Goal: Task Accomplishment & Management: Manage account settings

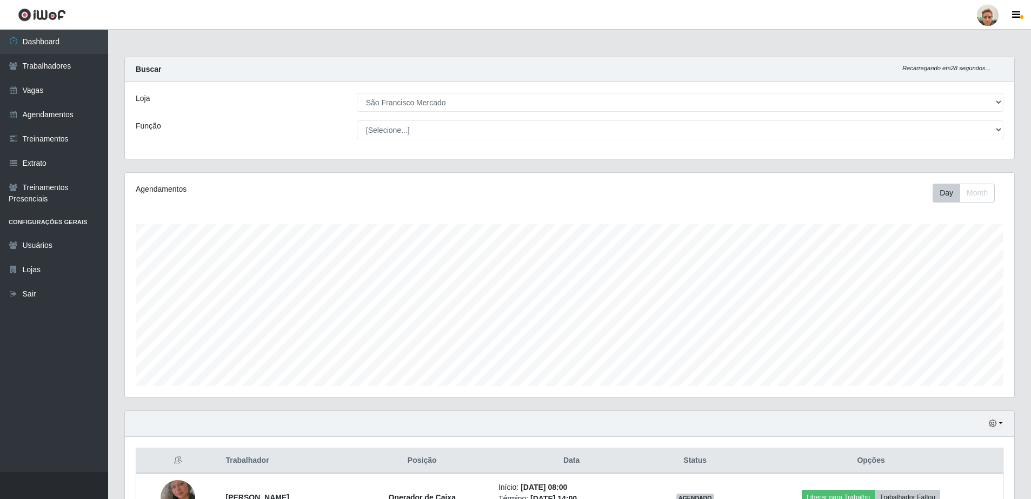
select select "168"
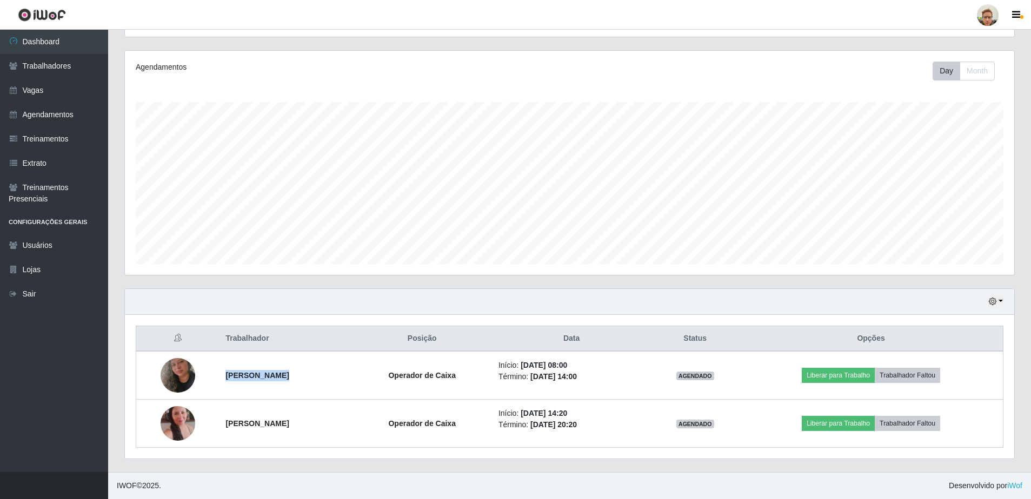
scroll to position [224, 889]
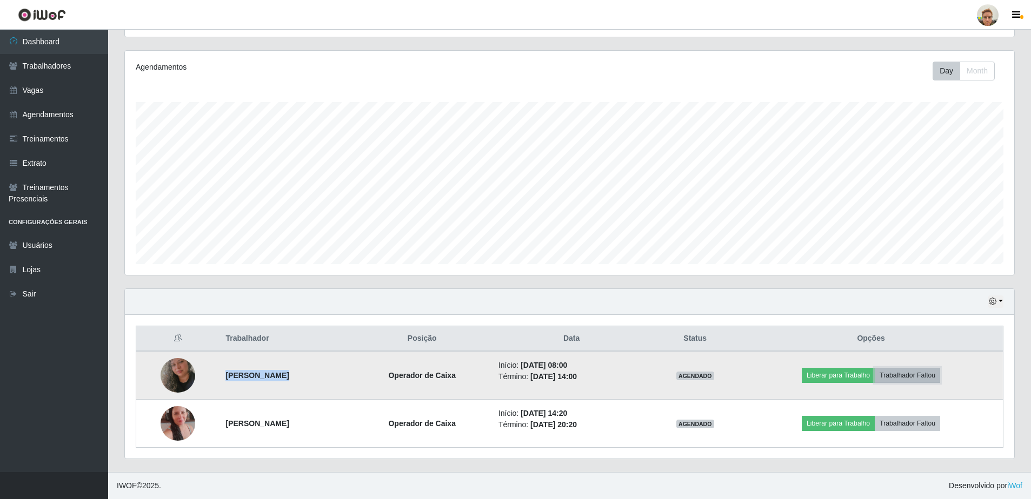
click at [917, 373] on button "Trabalhador Faltou" at bounding box center [906, 375] width 65 height 15
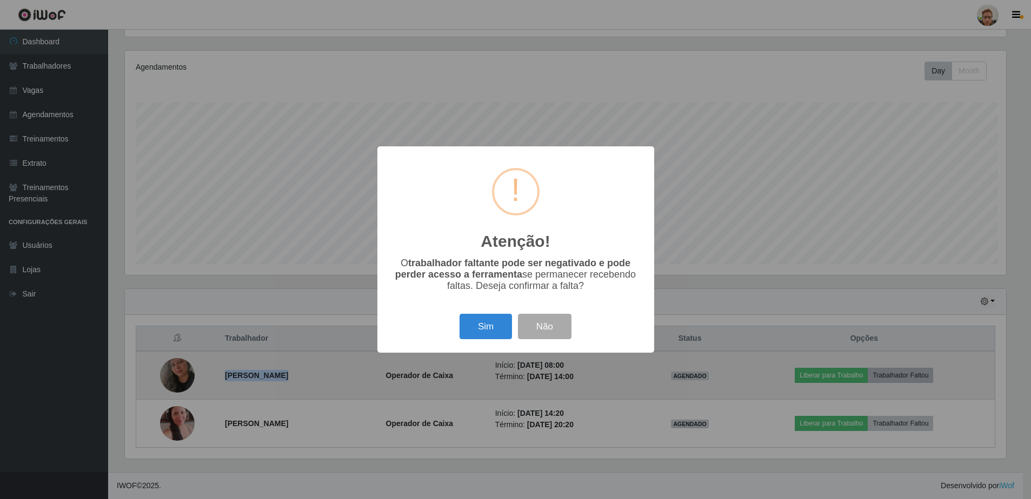
scroll to position [224, 884]
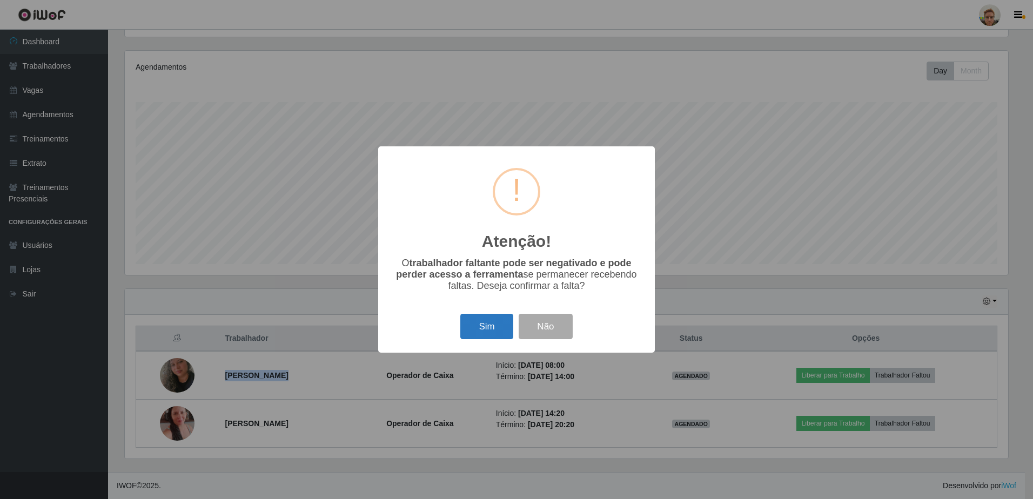
click at [504, 324] on button "Sim" at bounding box center [486, 326] width 52 height 25
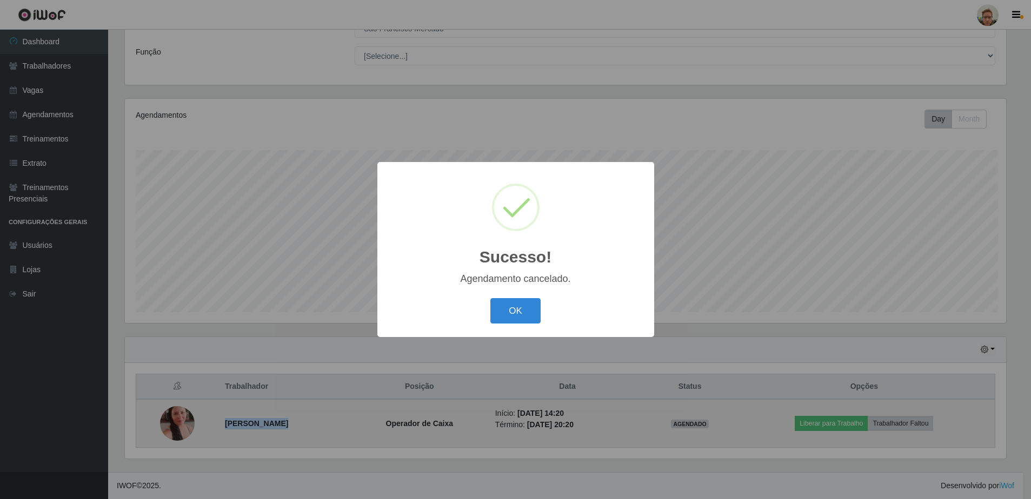
scroll to position [74, 0]
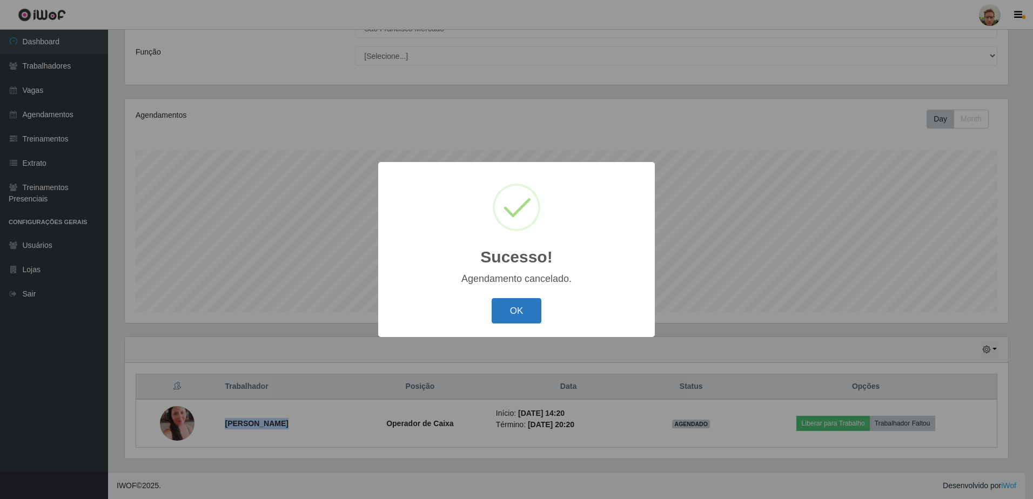
click at [508, 305] on button "OK" at bounding box center [517, 310] width 50 height 25
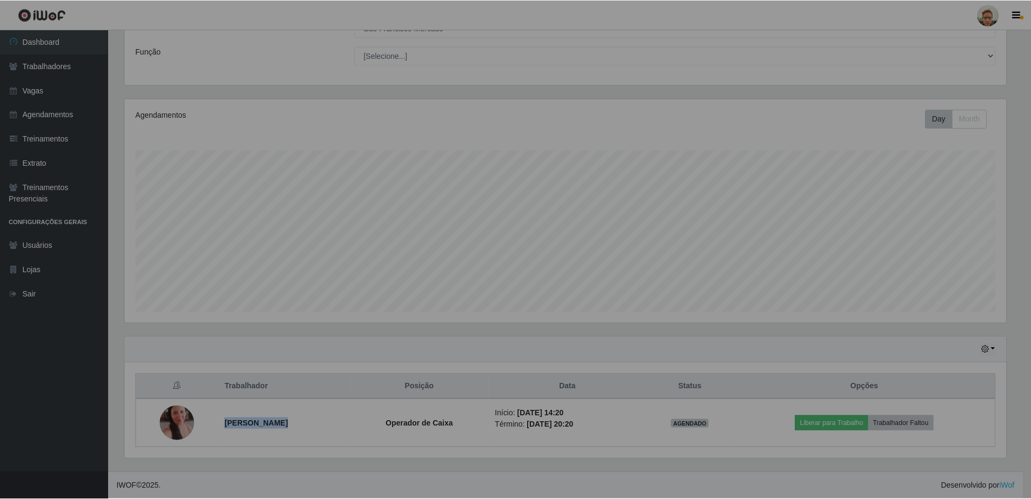
scroll to position [224, 889]
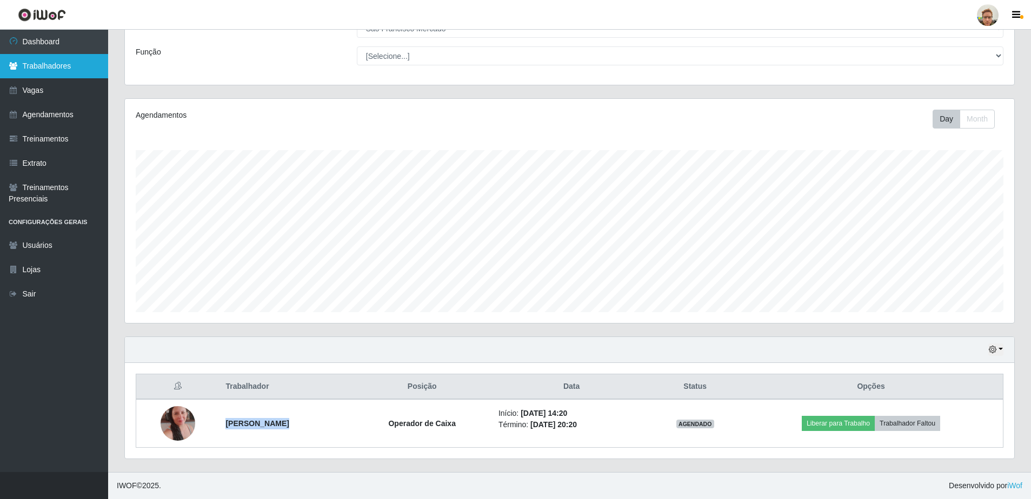
click at [44, 73] on link "Trabalhadores" at bounding box center [54, 66] width 108 height 24
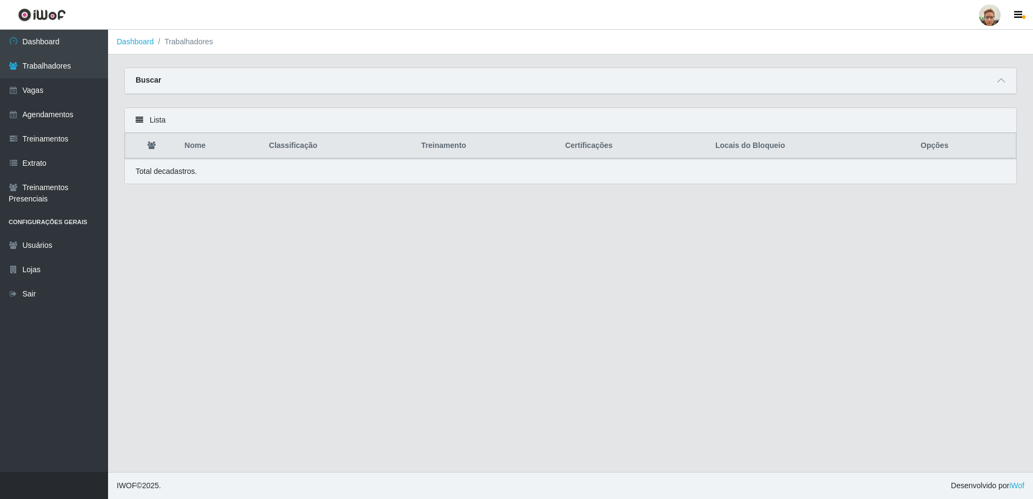
click at [993, 83] on div "Buscar" at bounding box center [571, 81] width 892 height 26
click at [1009, 78] on div "Buscar" at bounding box center [571, 81] width 892 height 26
click at [999, 81] on icon at bounding box center [1002, 81] width 8 height 8
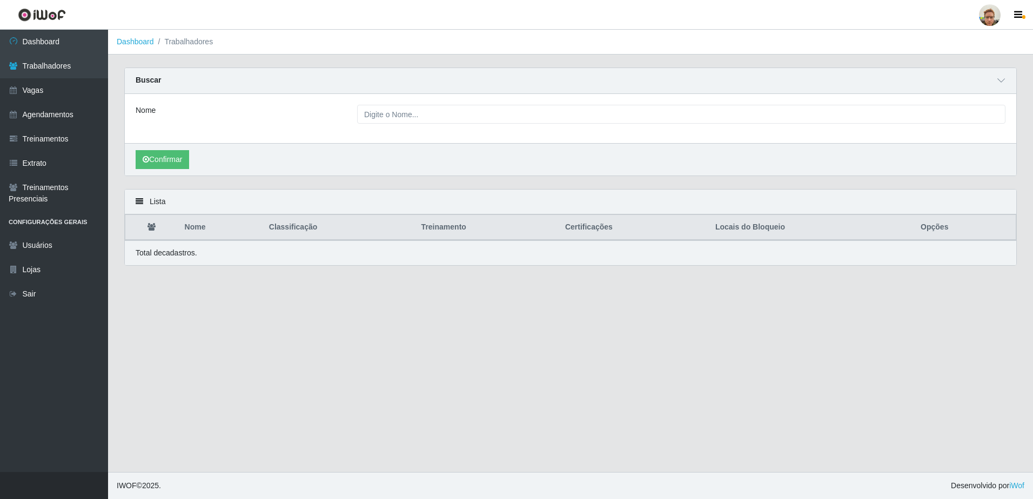
click at [391, 126] on div "Nome" at bounding box center [571, 118] width 892 height 49
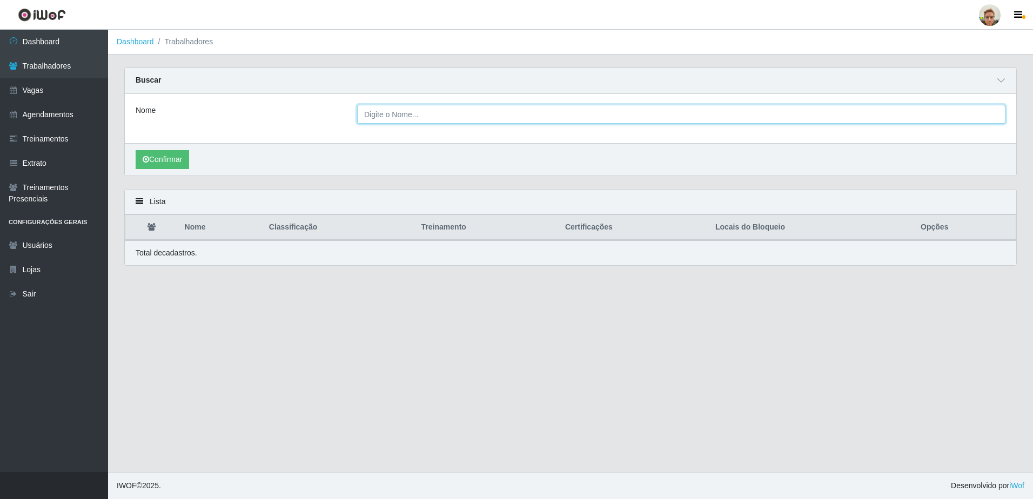
click at [397, 117] on input "Nome" at bounding box center [681, 114] width 648 height 19
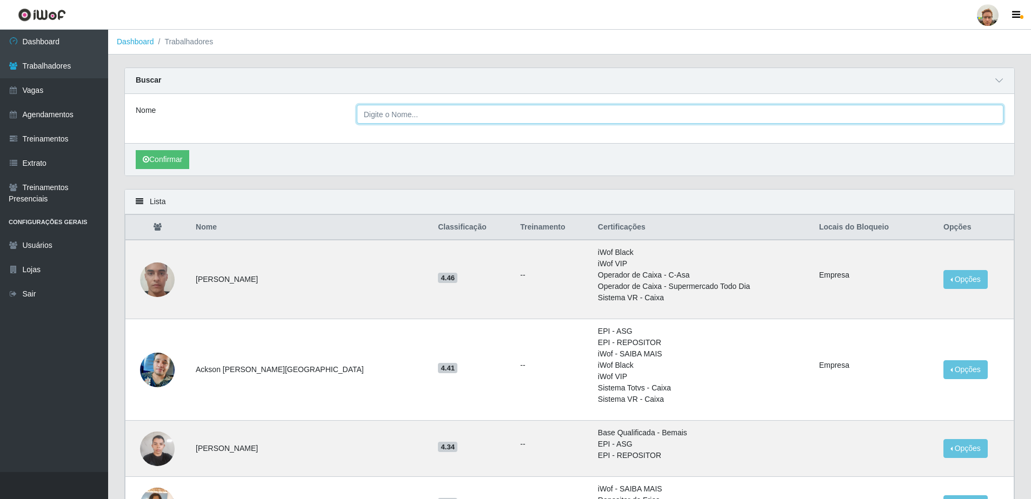
click at [422, 109] on input "Nome" at bounding box center [680, 114] width 646 height 19
click at [136, 150] on button "Confirmar" at bounding box center [163, 159] width 54 height 19
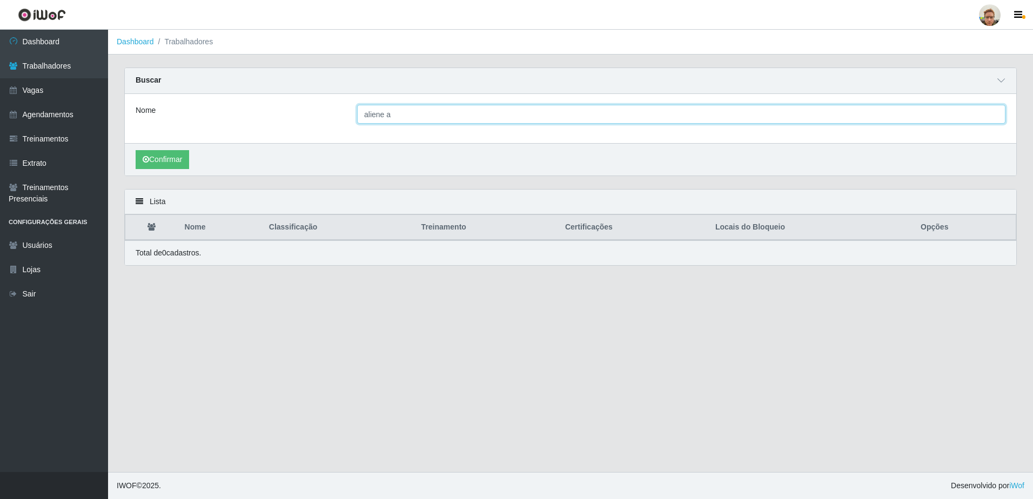
click at [403, 117] on input "aliene a" at bounding box center [681, 114] width 648 height 19
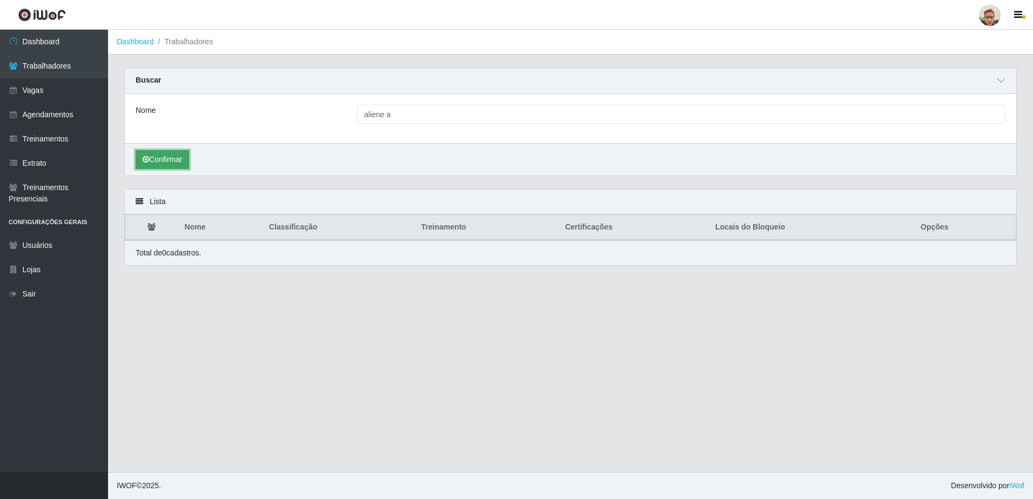
click at [161, 161] on button "Confirmar" at bounding box center [163, 159] width 54 height 19
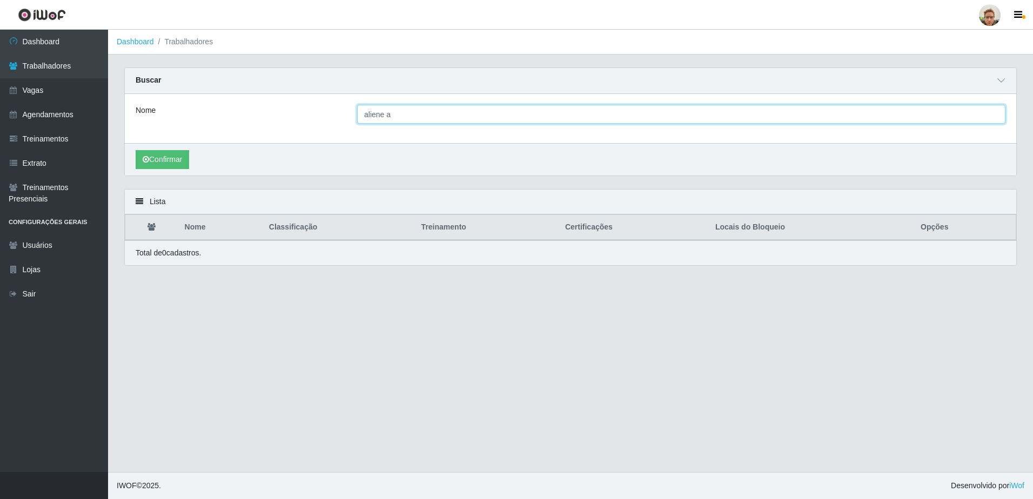
drag, startPoint x: 491, startPoint y: 116, endPoint x: 147, endPoint y: 150, distance: 346.0
click at [147, 150] on div "Nome aliene a Confirmar" at bounding box center [571, 135] width 892 height 82
type input "Eliane a"
click at [136, 150] on button "Confirmar" at bounding box center [163, 159] width 54 height 19
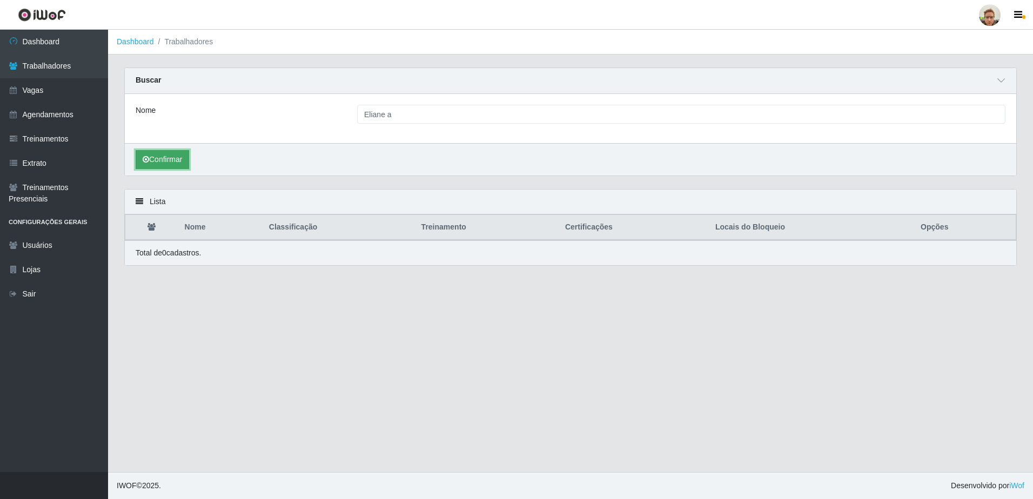
click at [168, 164] on button "Confirmar" at bounding box center [163, 159] width 54 height 19
click at [189, 164] on button "Confirmar" at bounding box center [163, 159] width 54 height 19
click at [169, 161] on button "Confirmar" at bounding box center [163, 159] width 54 height 19
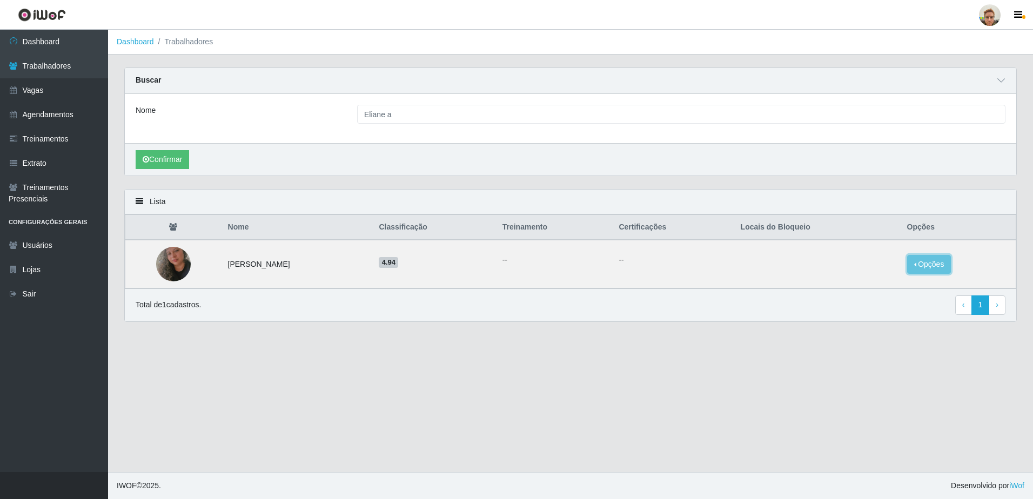
drag, startPoint x: 925, startPoint y: 265, endPoint x: 885, endPoint y: 273, distance: 40.3
click at [925, 266] on button "Opções" at bounding box center [929, 264] width 44 height 19
click at [916, 271] on button "Opções" at bounding box center [929, 264] width 44 height 19
click at [854, 255] on button "Bloquear - Empresa" at bounding box center [862, 252] width 87 height 23
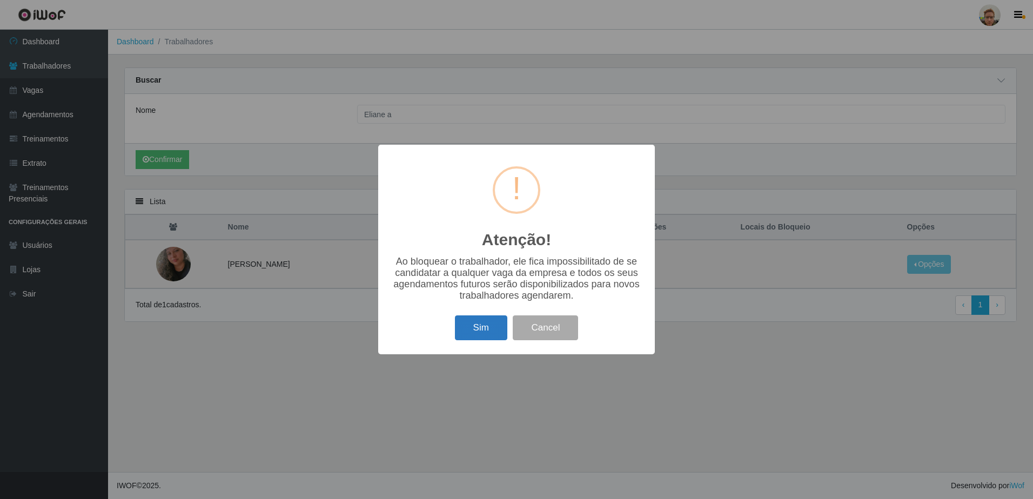
click at [499, 329] on button "Sim" at bounding box center [481, 328] width 52 height 25
